Goal: Answer question/provide support

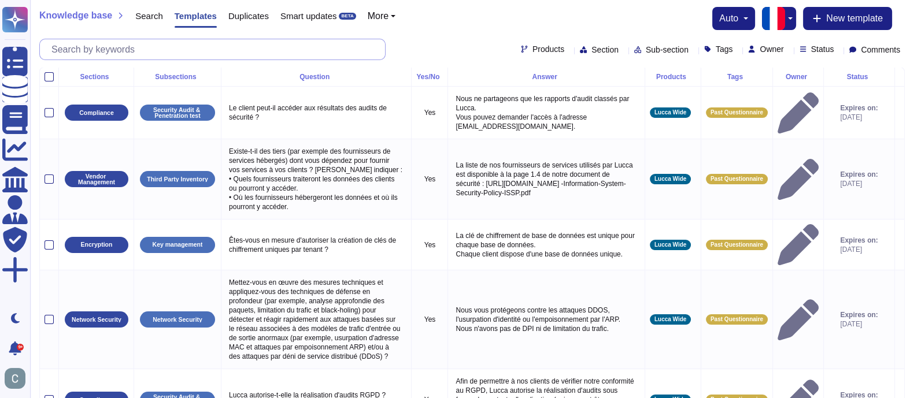
click at [106, 47] on input "text" at bounding box center [215, 49] width 339 height 20
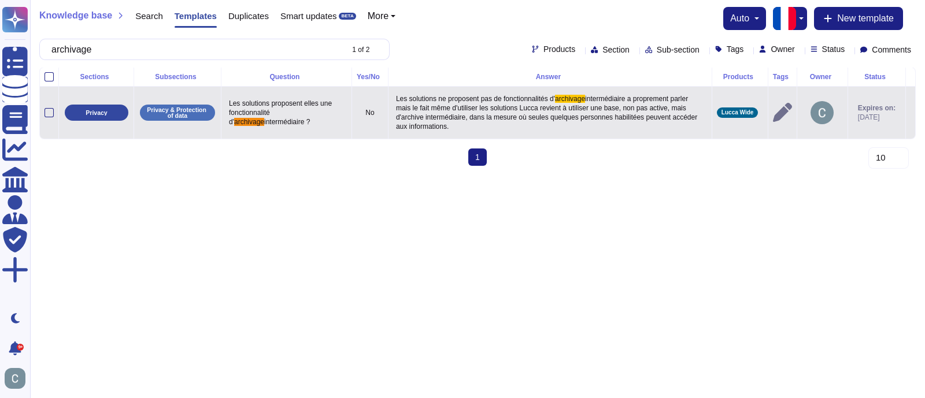
type input "archivage"
click at [773, 110] on div at bounding box center [782, 112] width 19 height 19
click at [773, 112] on icon at bounding box center [782, 112] width 19 height 19
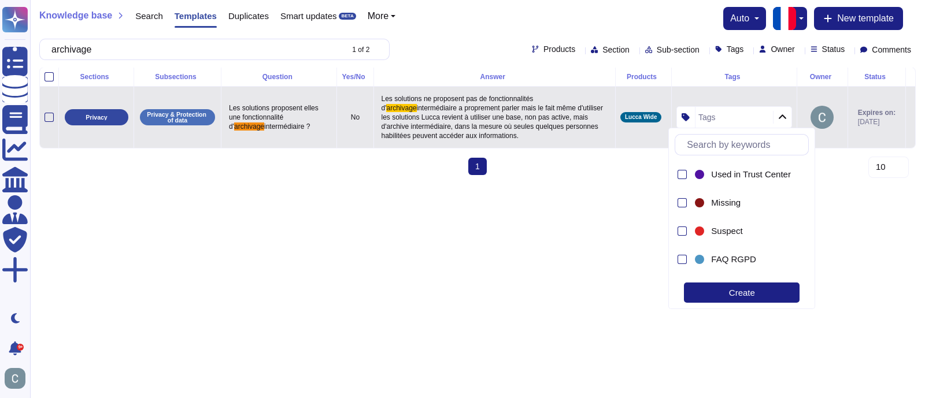
click at [541, 184] on html "Questionnaires Knowledge Base Documents Analytics CAIQ / SIG Admin Trust Center…" at bounding box center [462, 92] width 925 height 184
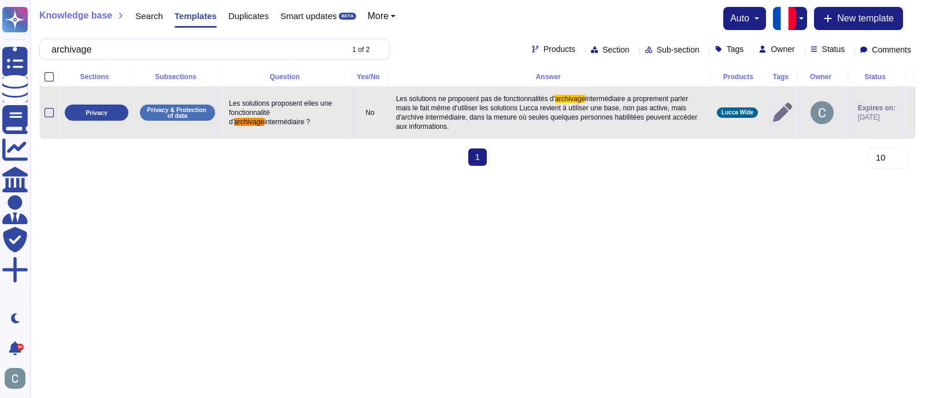
click at [910, 113] on icon at bounding box center [910, 113] width 0 height 0
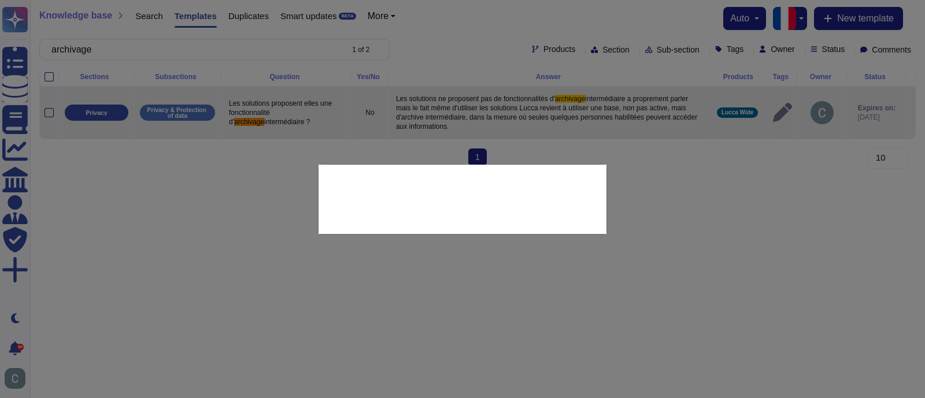
type textarea "Les solutions proposent elles une fonctionnalité d'archivage intermédiaire ?"
type textarea "Les solutions ne proposent pas de fonctionnalités d'archivage intermédiaire a p…"
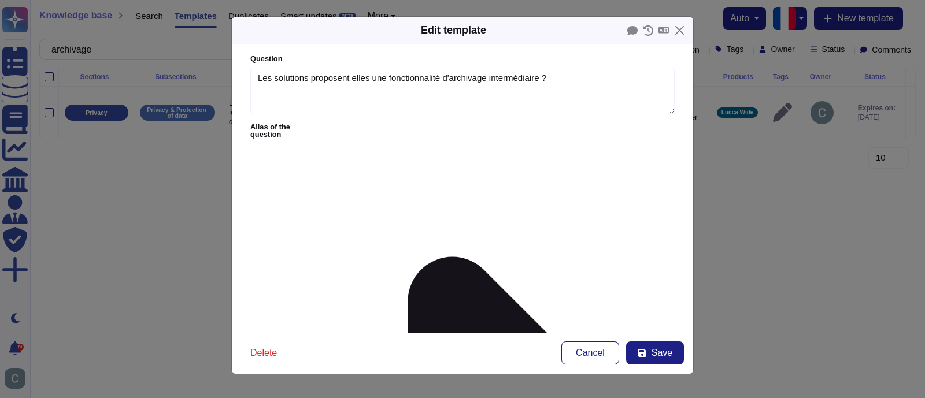
type textarea "Les solutions proposent elles une fonctionnalité d'archivage intermédiaire ?"
click at [665, 357] on span "Save" at bounding box center [661, 353] width 21 height 9
type textarea "Les solutions ne proposent pas de fonctionnalités d'archivage intermédiaire a p…"
